Goal: Find specific page/section: Find specific page/section

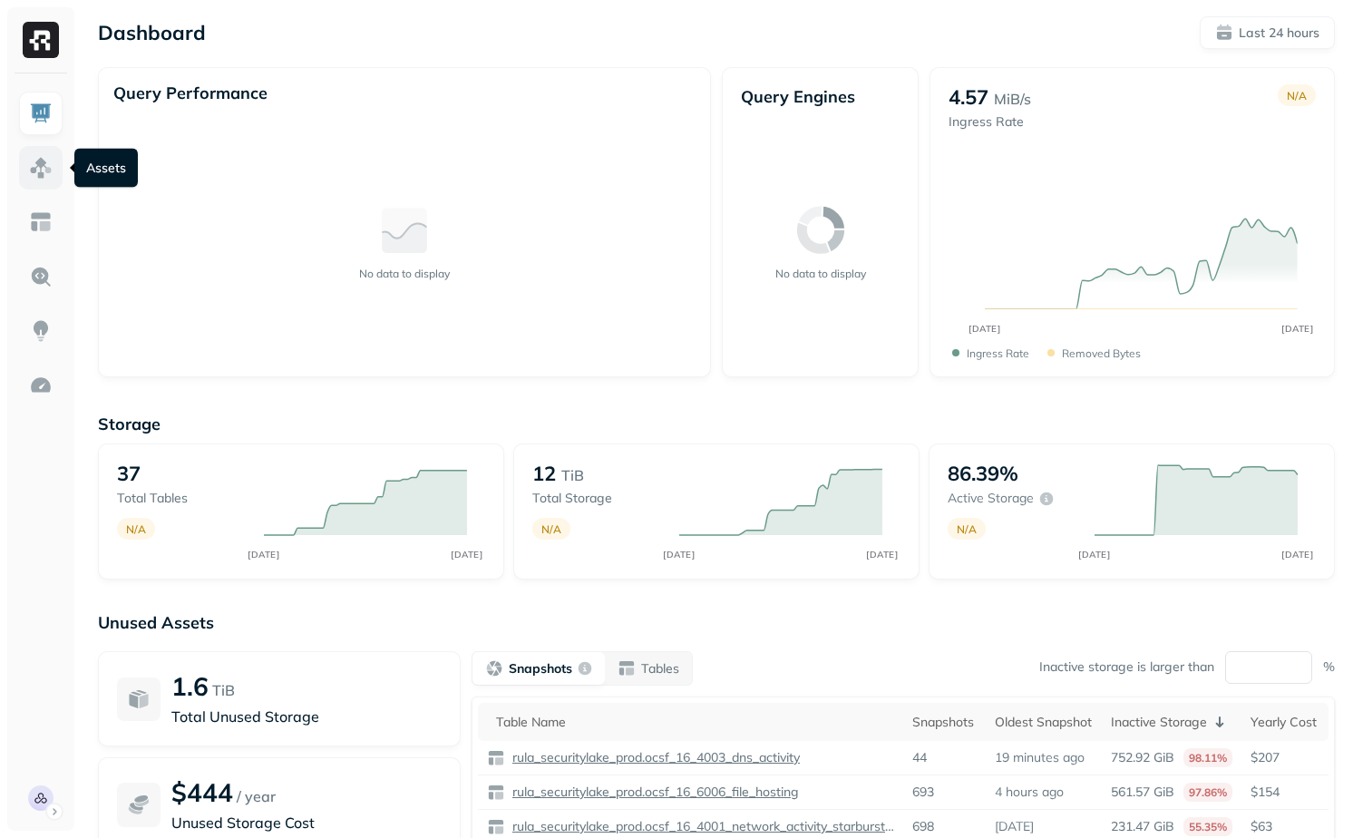
click at [54, 171] on link at bounding box center [41, 168] width 44 height 44
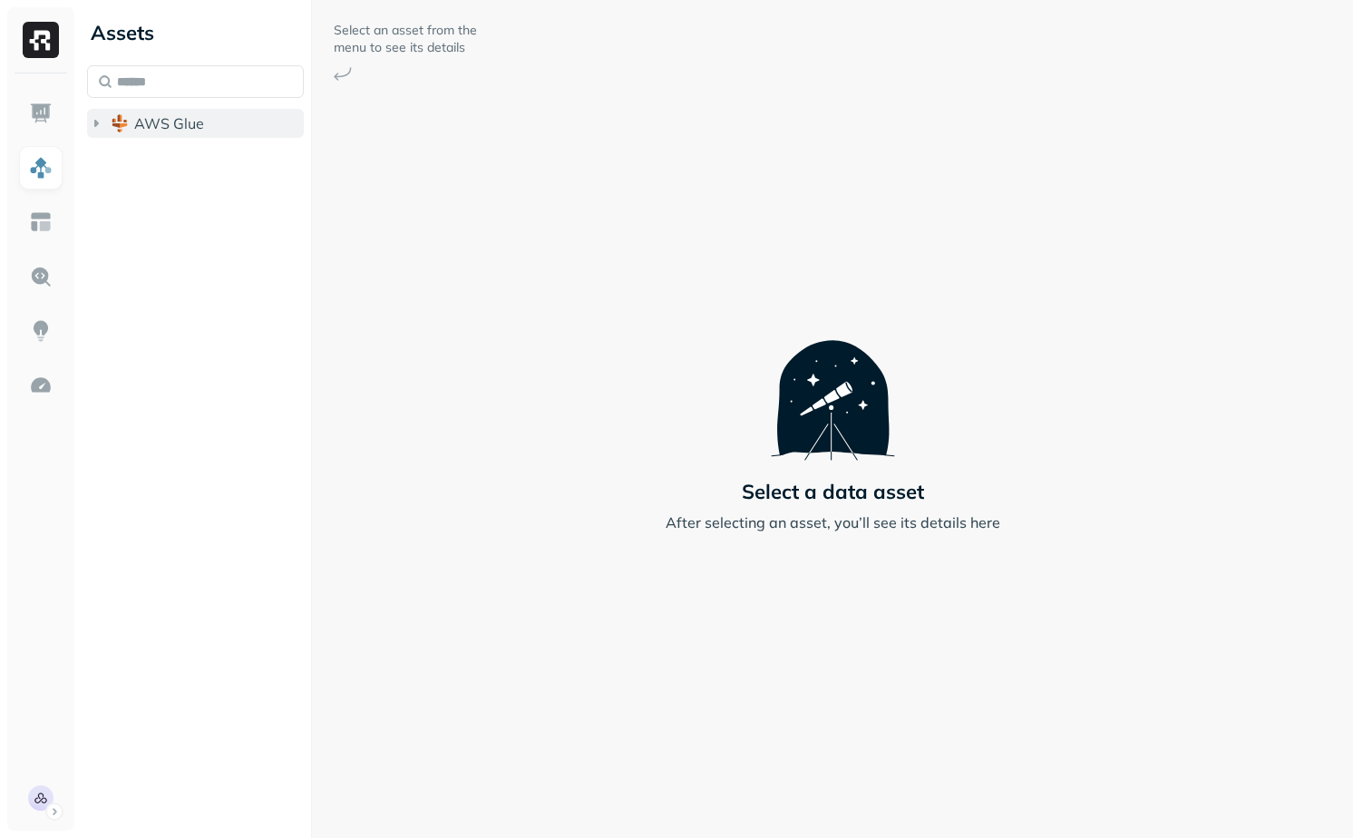
click at [174, 132] on button "AWS Glue" at bounding box center [195, 123] width 217 height 29
click at [174, 154] on span "rula_securitylake_prod" at bounding box center [228, 158] width 152 height 18
click at [190, 212] on ul "rula_securitylake_prod Tables ( 37 )" at bounding box center [200, 177] width 210 height 73
click at [190, 194] on span "Tables" at bounding box center [169, 192] width 45 height 18
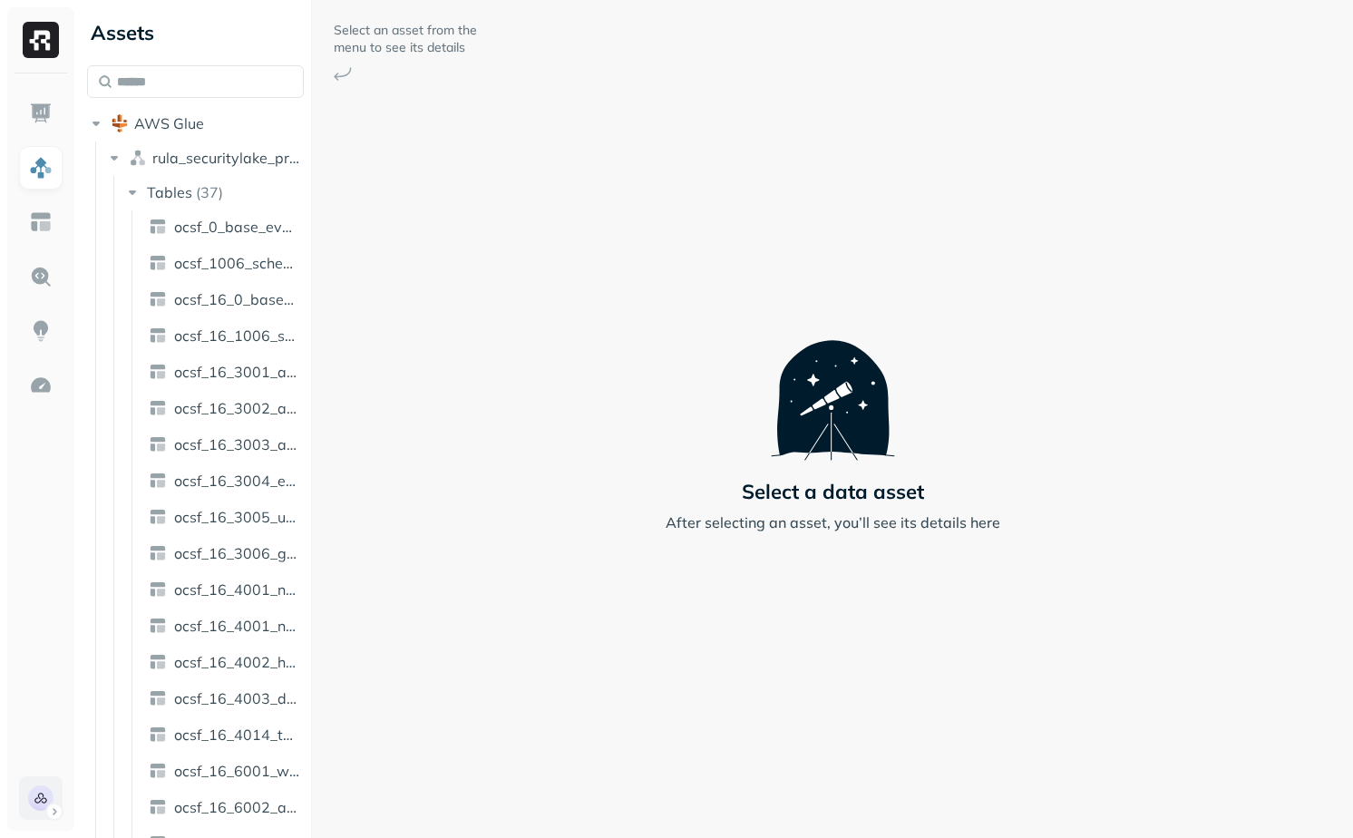
click at [51, 798] on html "Assets AWS Glue rula_securitylake_prod Tables ( 37 ) ocsf_0_base_event ocsf_100…" at bounding box center [676, 419] width 1353 height 838
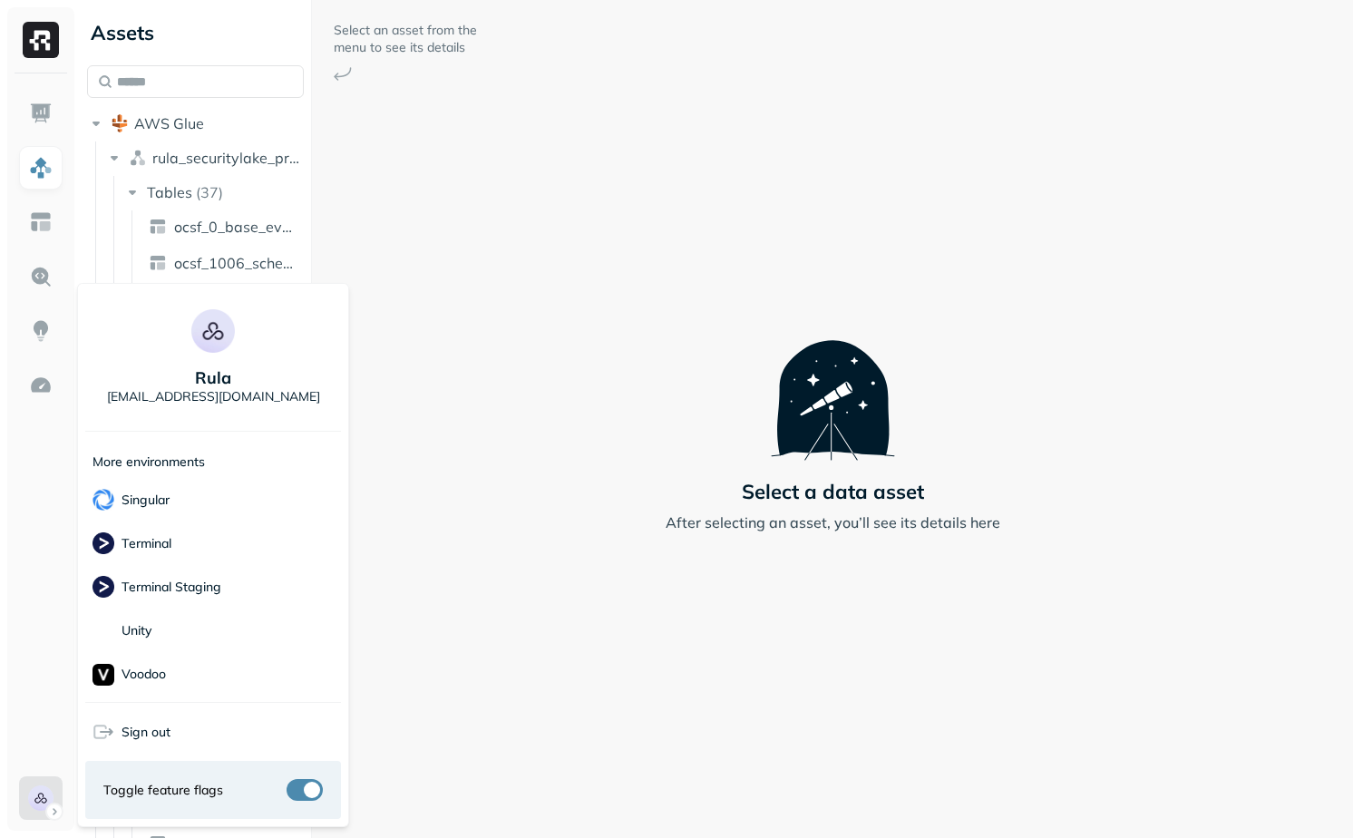
scroll to position [393, 0]
click at [189, 544] on div "Terminal" at bounding box center [213, 543] width 256 height 44
click at [523, 623] on html "Assets AWS Glue rula_securitylake_prod Tables ( 37 ) ocsf_0_base_event ocsf_100…" at bounding box center [676, 419] width 1353 height 838
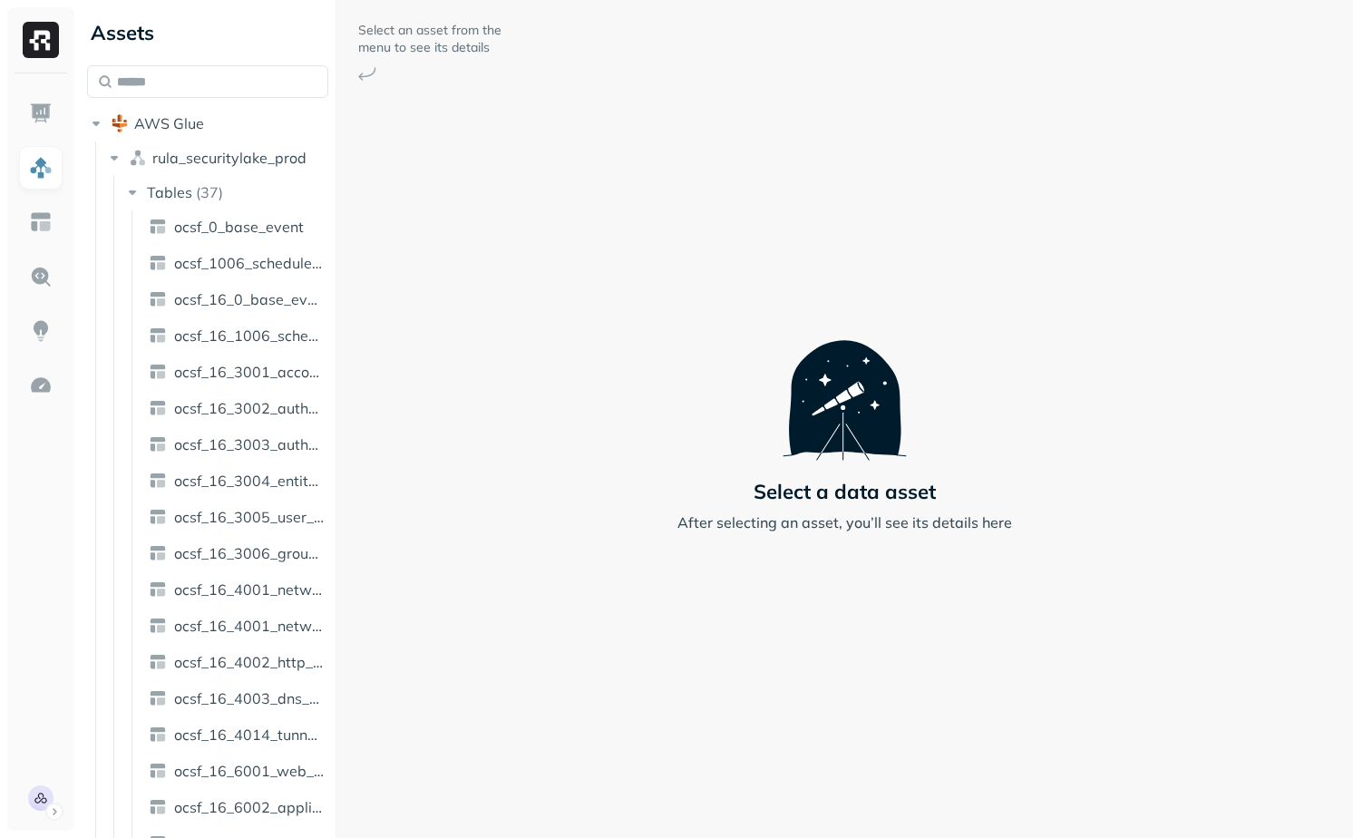
click at [336, 426] on div at bounding box center [336, 419] width 1 height 838
